Goal: Navigation & Orientation: Find specific page/section

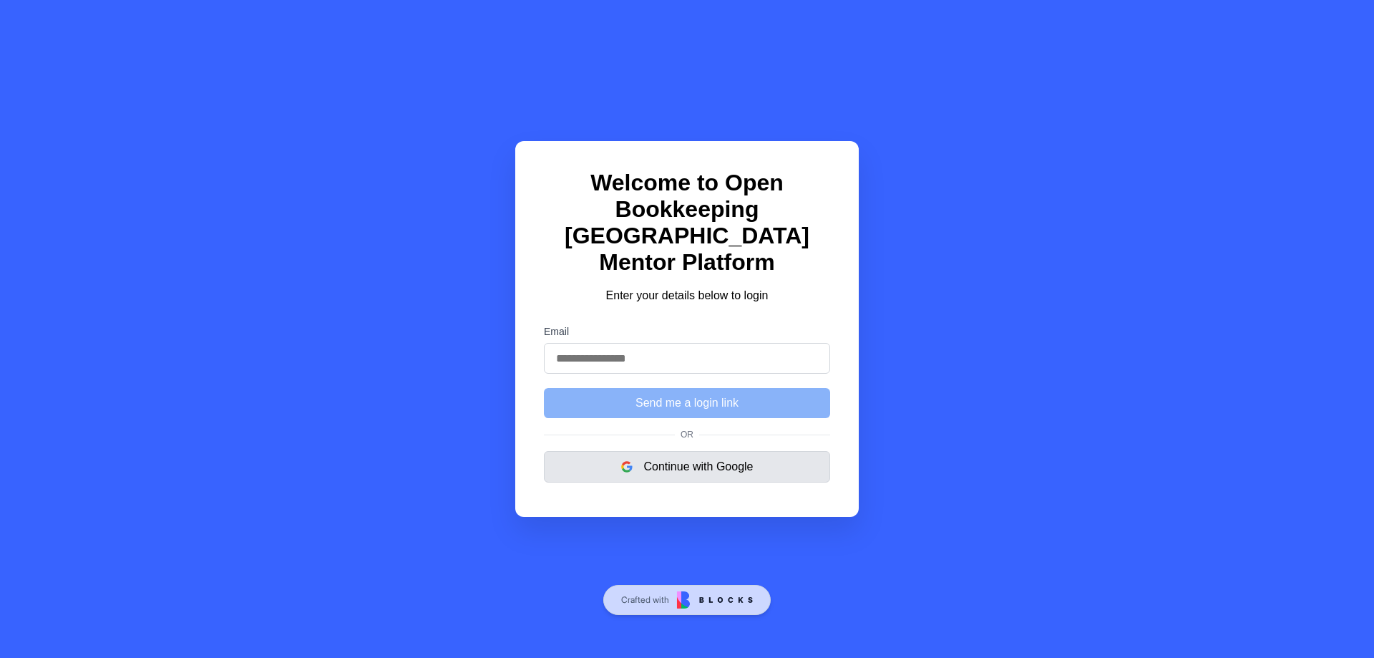
click at [703, 461] on button "Continue with Google" at bounding box center [687, 466] width 286 height 31
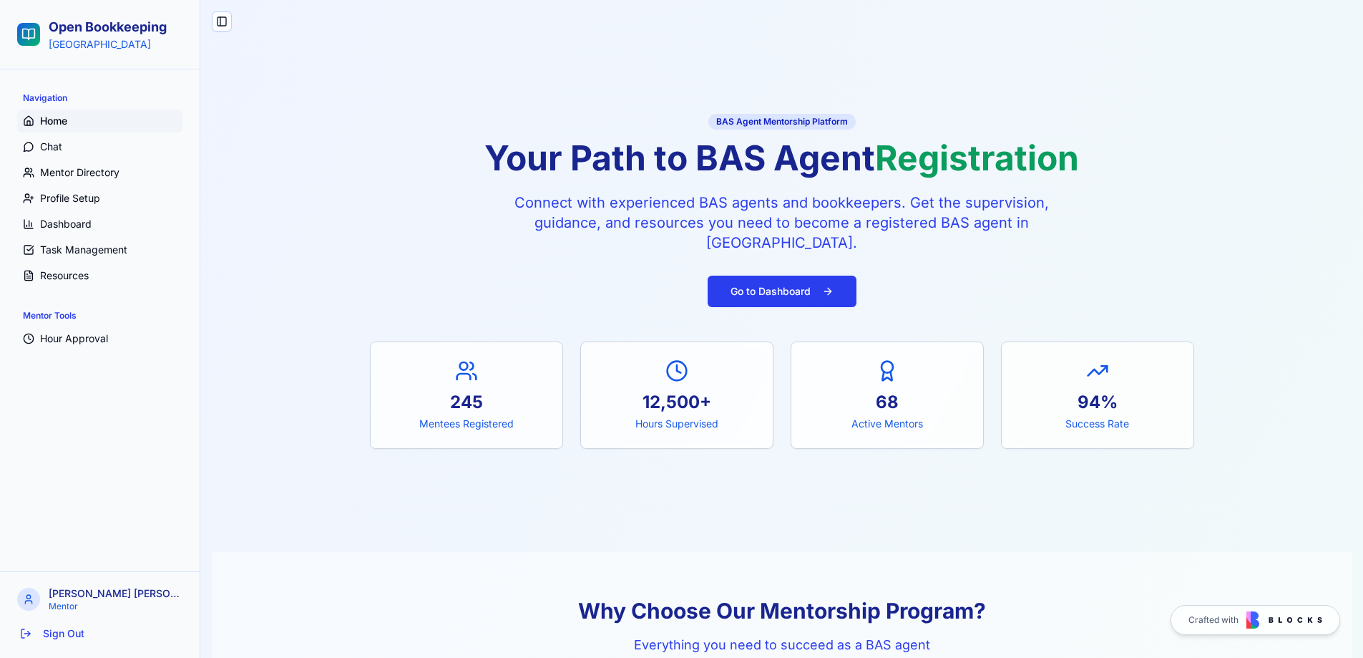
click at [801, 290] on button "Go to Dashboard" at bounding box center [782, 290] width 149 height 31
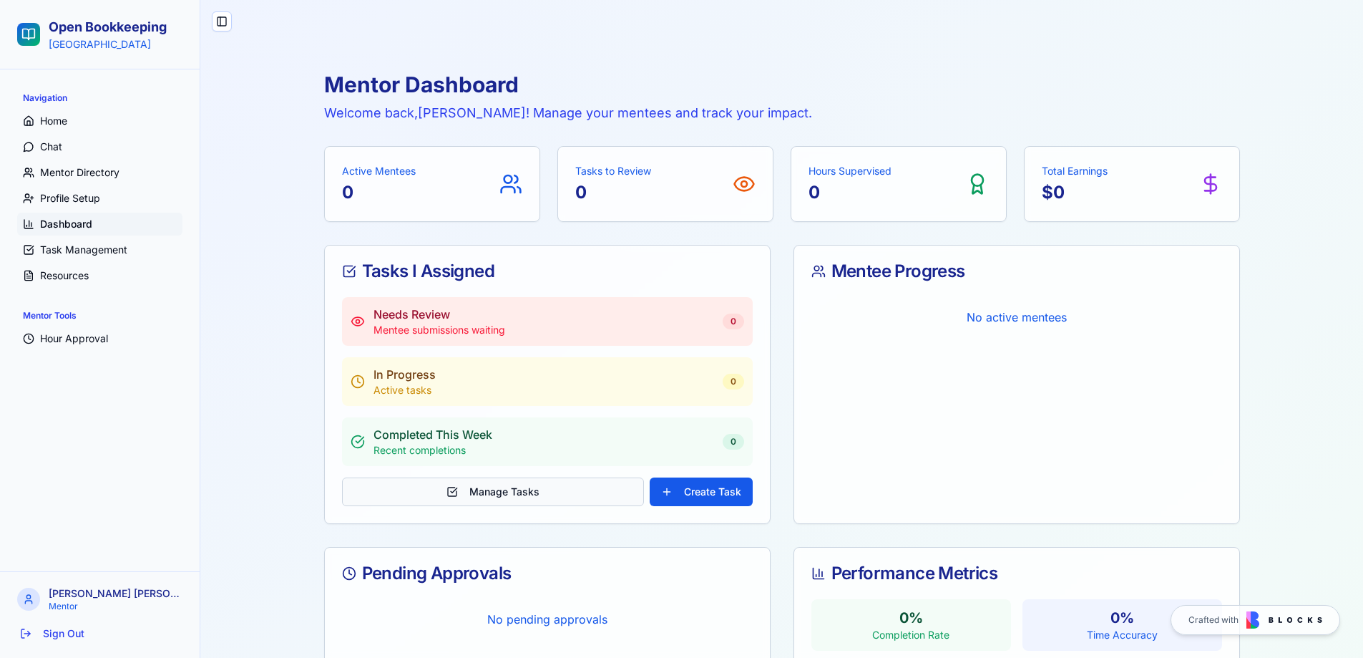
click at [489, 492] on button "Manage Tasks" at bounding box center [493, 491] width 302 height 29
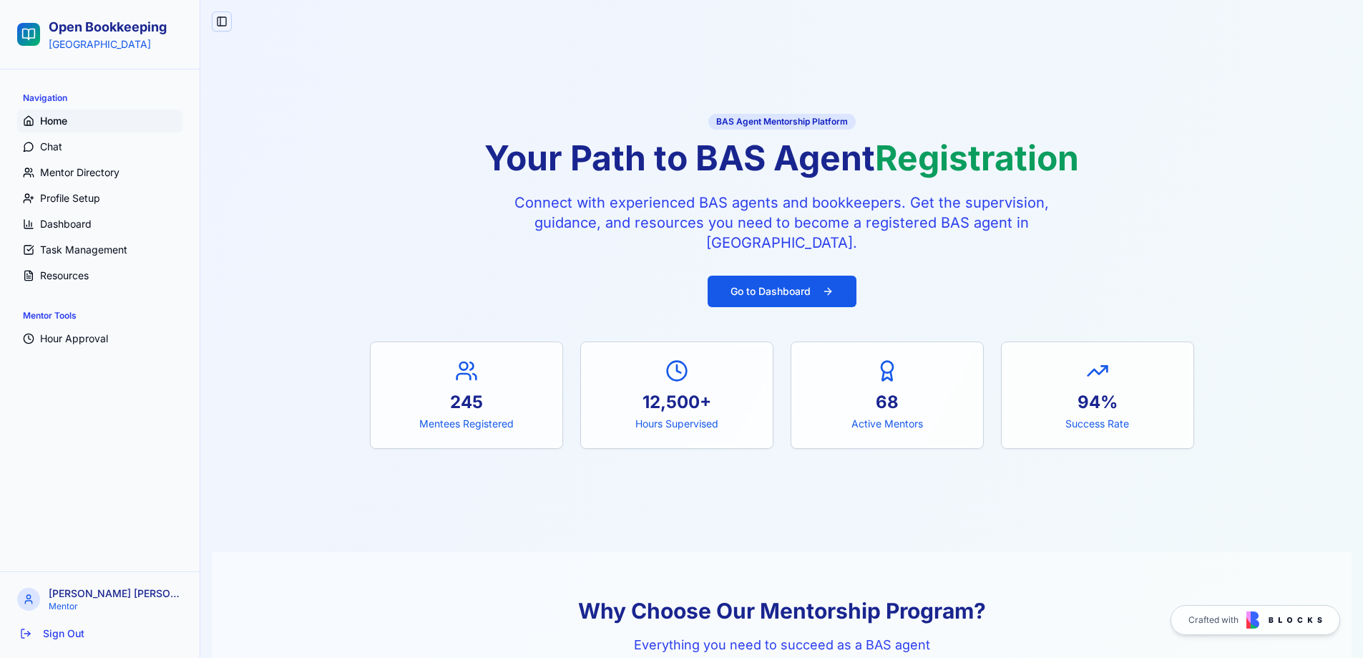
click at [221, 16] on button "Toggle Sidebar" at bounding box center [222, 21] width 20 height 20
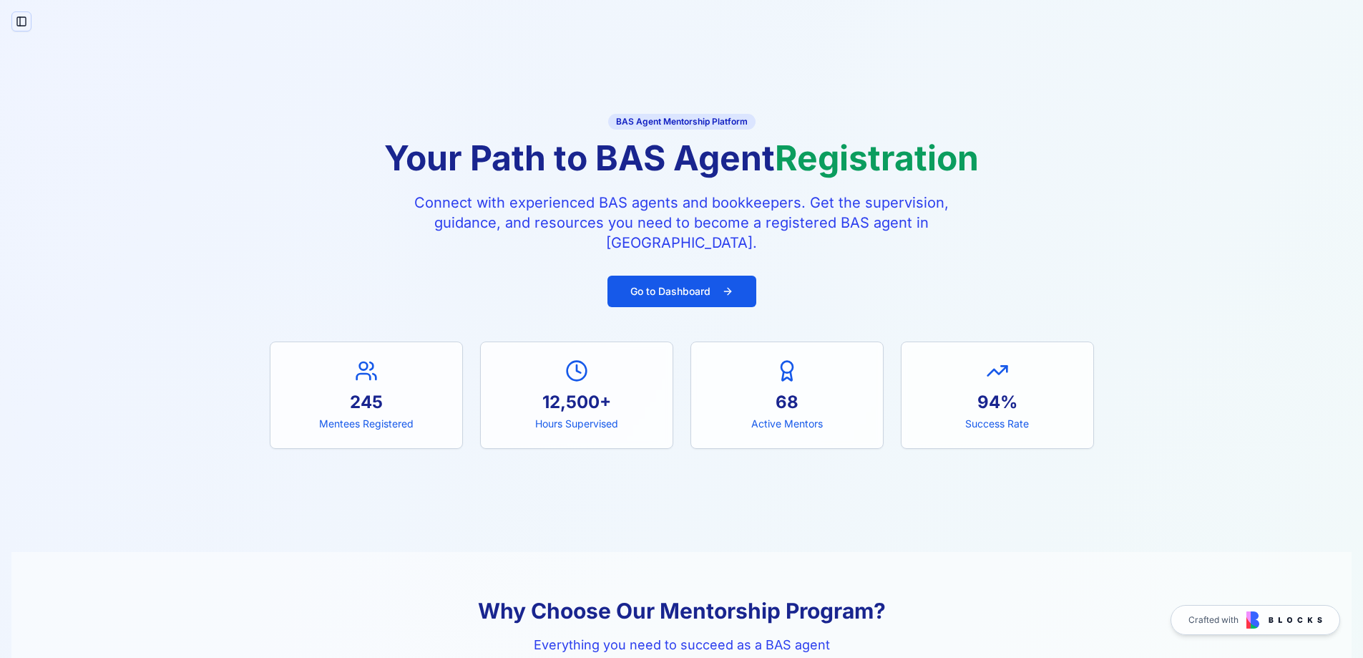
click at [16, 21] on button "Toggle Sidebar" at bounding box center [21, 21] width 20 height 20
